Goal: Transaction & Acquisition: Purchase product/service

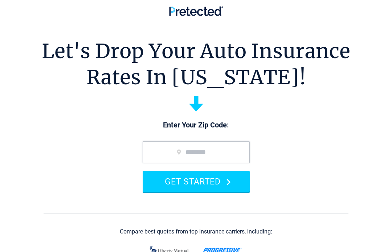
click at [210, 153] on input "zip code" at bounding box center [196, 152] width 107 height 22
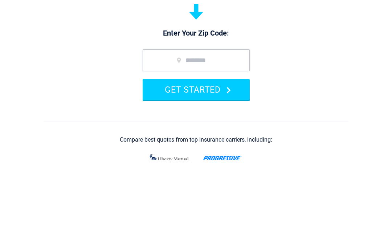
type input "*****"
click at [231, 171] on button "GET STARTED" at bounding box center [196, 181] width 107 height 21
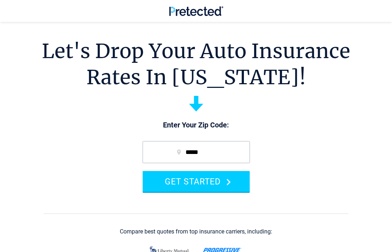
scroll to position [92, 0]
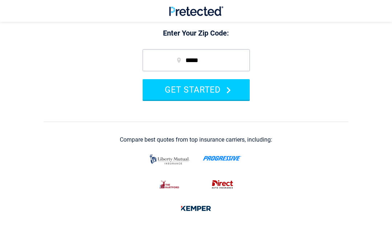
click at [215, 90] on button "GET STARTED" at bounding box center [196, 89] width 107 height 21
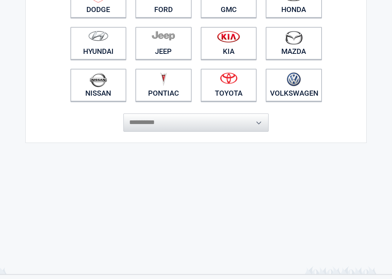
scroll to position [155, 0]
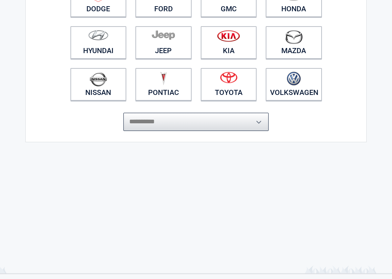
click at [268, 122] on select "**********" at bounding box center [196, 122] width 145 height 18
select select "*******"
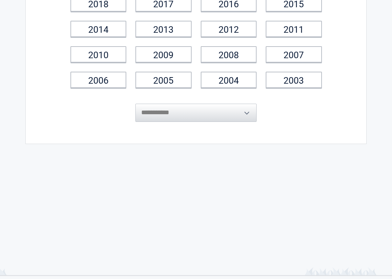
scroll to position [0, 0]
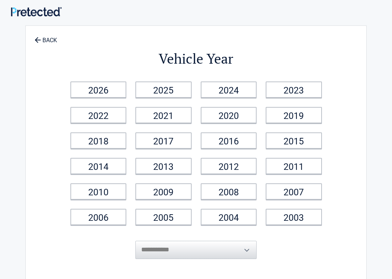
click at [113, 113] on link "2022" at bounding box center [98, 115] width 56 height 16
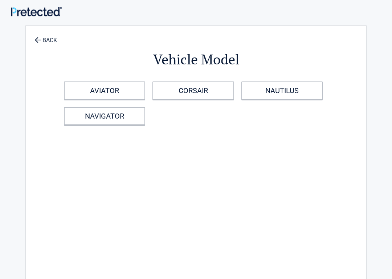
click at [210, 86] on link "CORSAIR" at bounding box center [193, 90] width 81 height 18
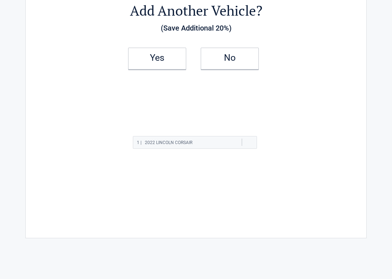
scroll to position [49, 0]
click at [145, 144] on h2 "1 | 2022 LINCOLN CORSAIR" at bounding box center [165, 142] width 56 height 9
click at [147, 140] on h2 "1 | 2022 LINCOLN CORSAIR" at bounding box center [165, 142] width 56 height 9
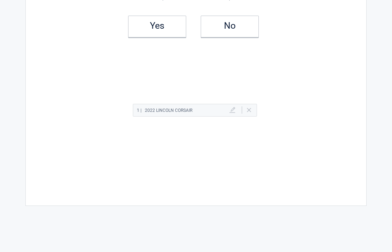
scroll to position [17, 0]
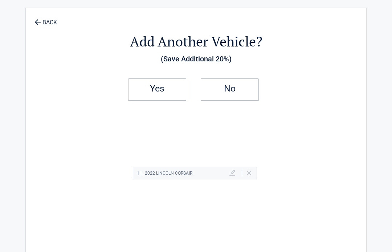
click at [283, 115] on div "Add Another Vehicle? (Save Additional 20%) Yes No 1 | 2022 LINCOLN CORSAIR Dele…" at bounding box center [196, 135] width 261 height 239
click at [214, 145] on div "Add Another Vehicle? (Save Additional 20%) Yes No 1 | 2022 LINCOLN CORSAIR Dele…" at bounding box center [196, 135] width 261 height 239
click at [214, 146] on div "Add Another Vehicle? (Save Additional 20%) Yes No 1 | 2022 LINCOLN CORSAIR Dele…" at bounding box center [196, 135] width 261 height 239
click at [160, 165] on div "1 | 2022 LINCOLN CORSAIR Delete" at bounding box center [196, 177] width 261 height 42
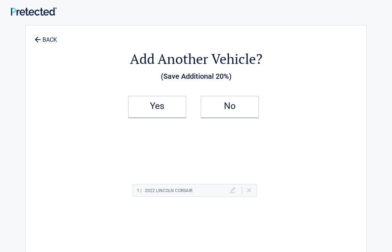
scroll to position [0, 0]
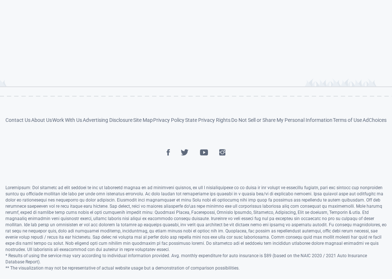
scroll to position [370, 0]
